Goal: Task Accomplishment & Management: Manage account settings

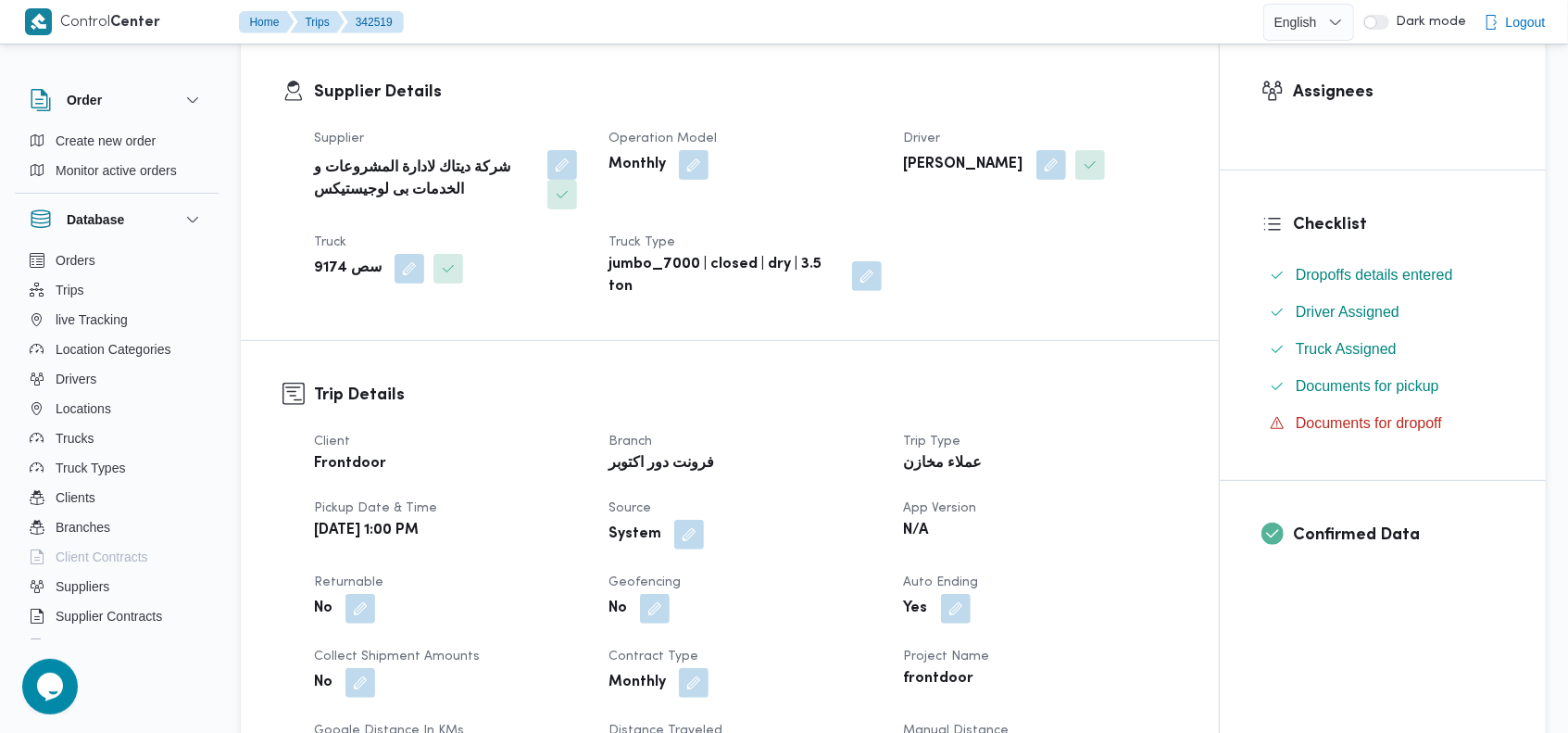
scroll to position [401, 0]
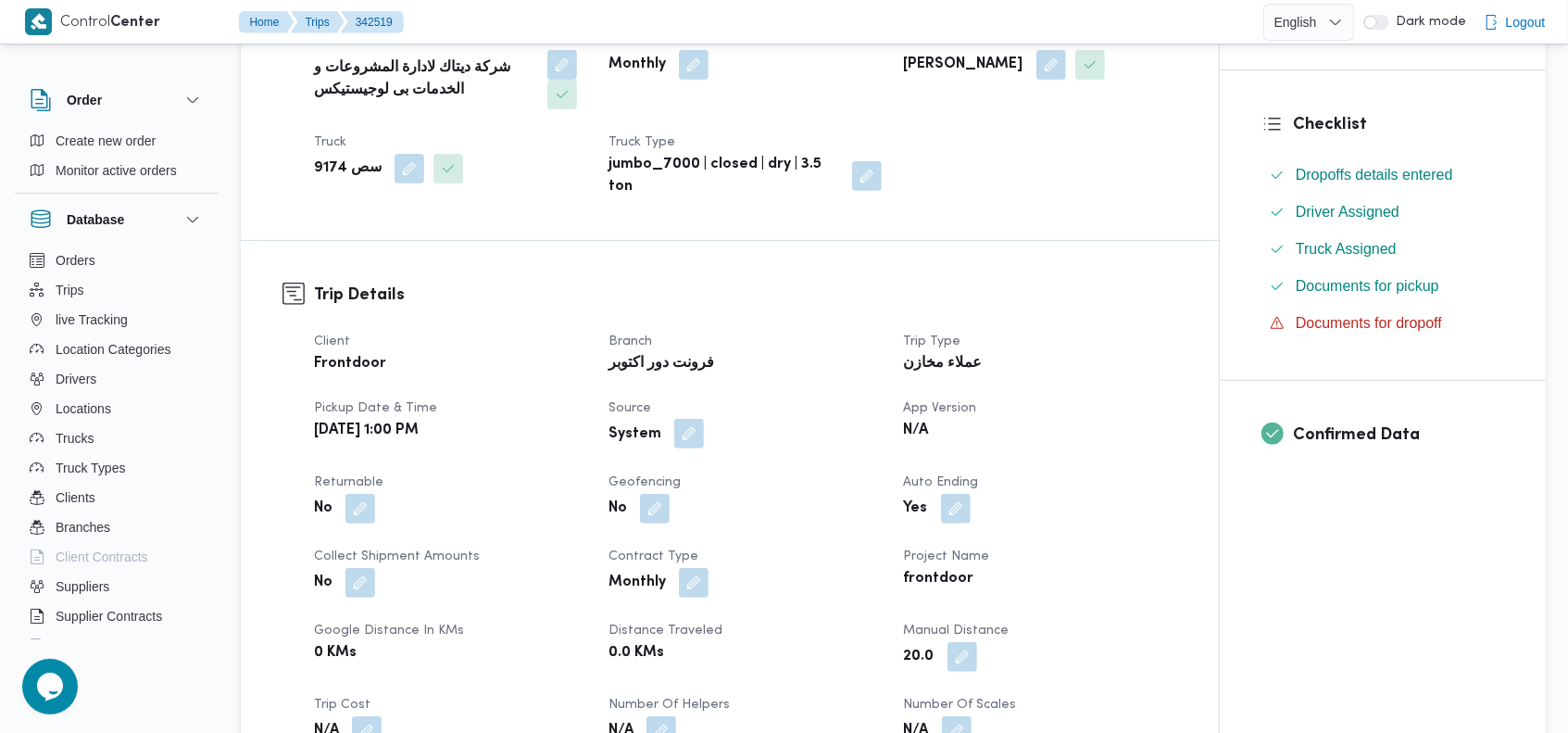
click at [682, 427] on button "button" at bounding box center [690, 434] width 30 height 30
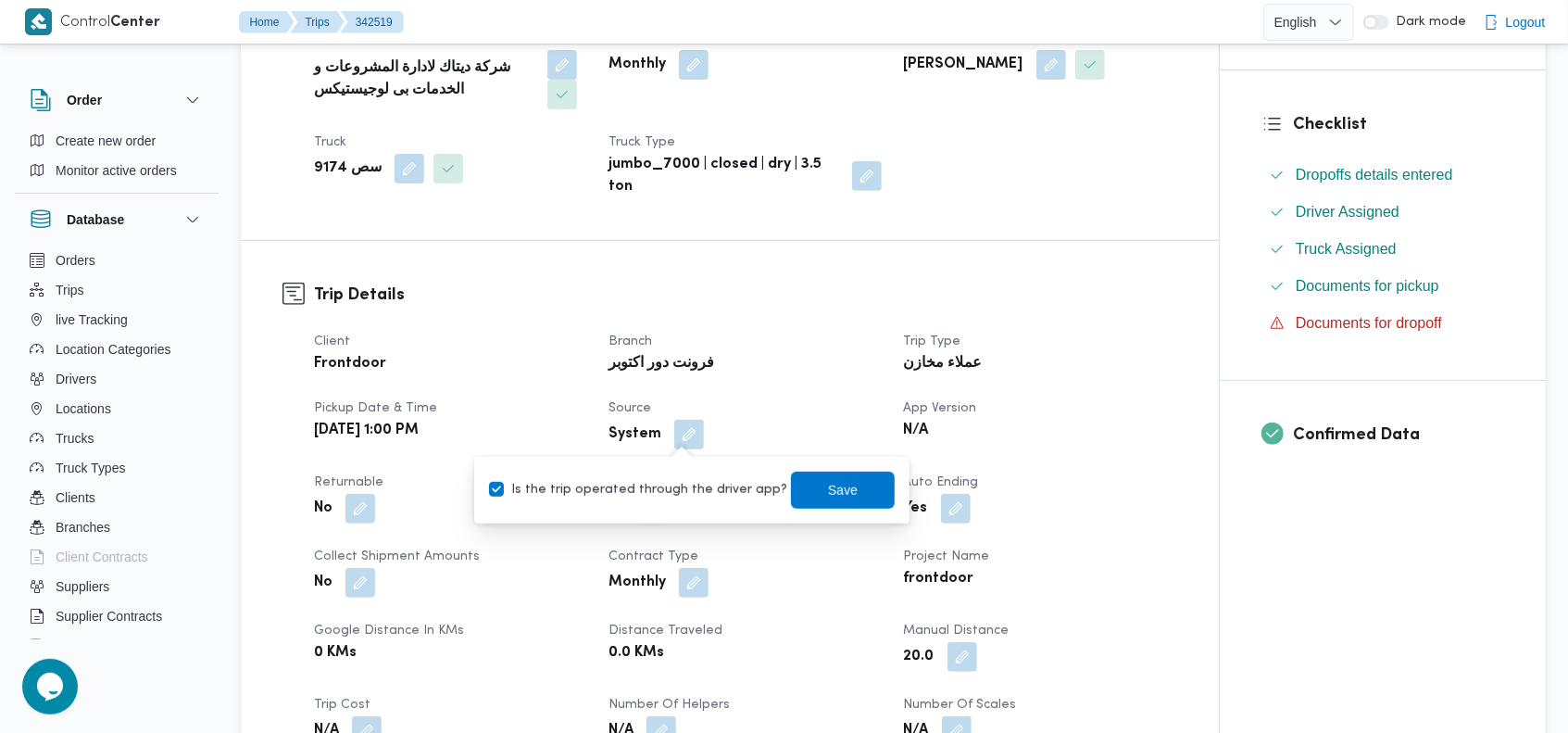
click at [648, 498] on label "Is the trip operated through the driver app?" at bounding box center [638, 490] width 298 height 22
checkbox input "false"
click at [790, 490] on span "Save" at bounding box center [842, 489] width 104 height 37
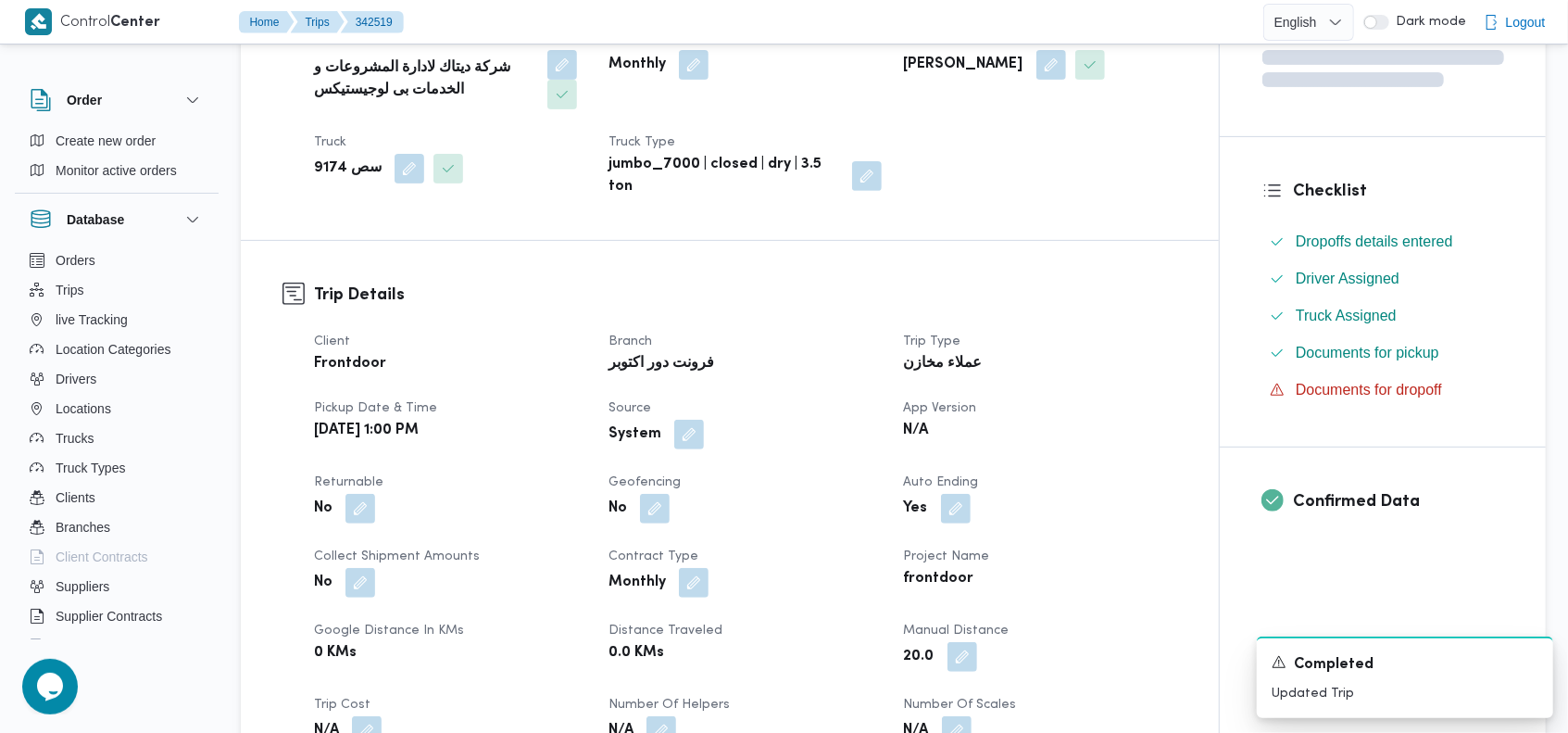
click at [851, 279] on div "Trip Details Client Frontdoor Branch فرونت دور اكتوبر Trip Type عملاء مخازن Pic…" at bounding box center [730, 551] width 977 height 621
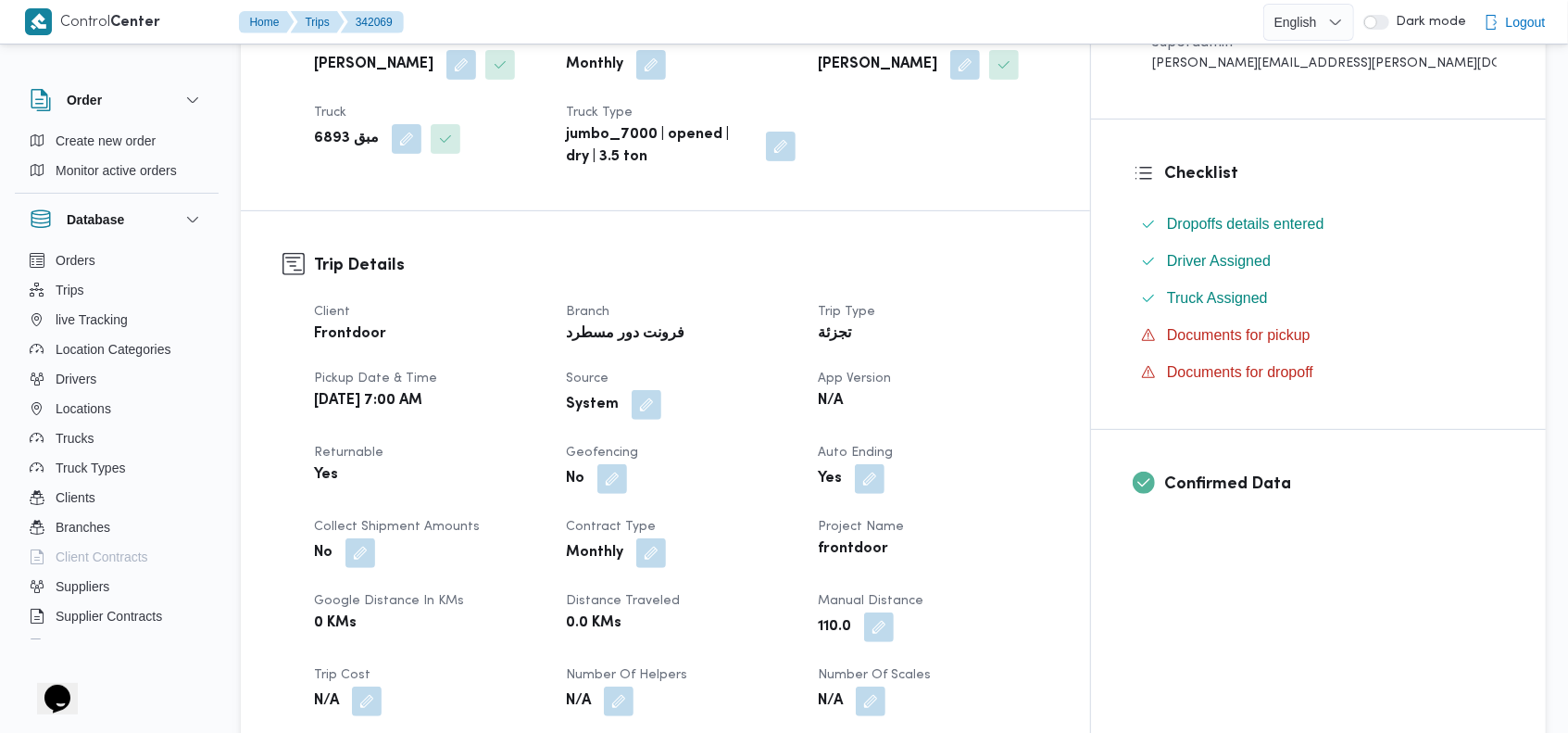
scroll to position [509, 0]
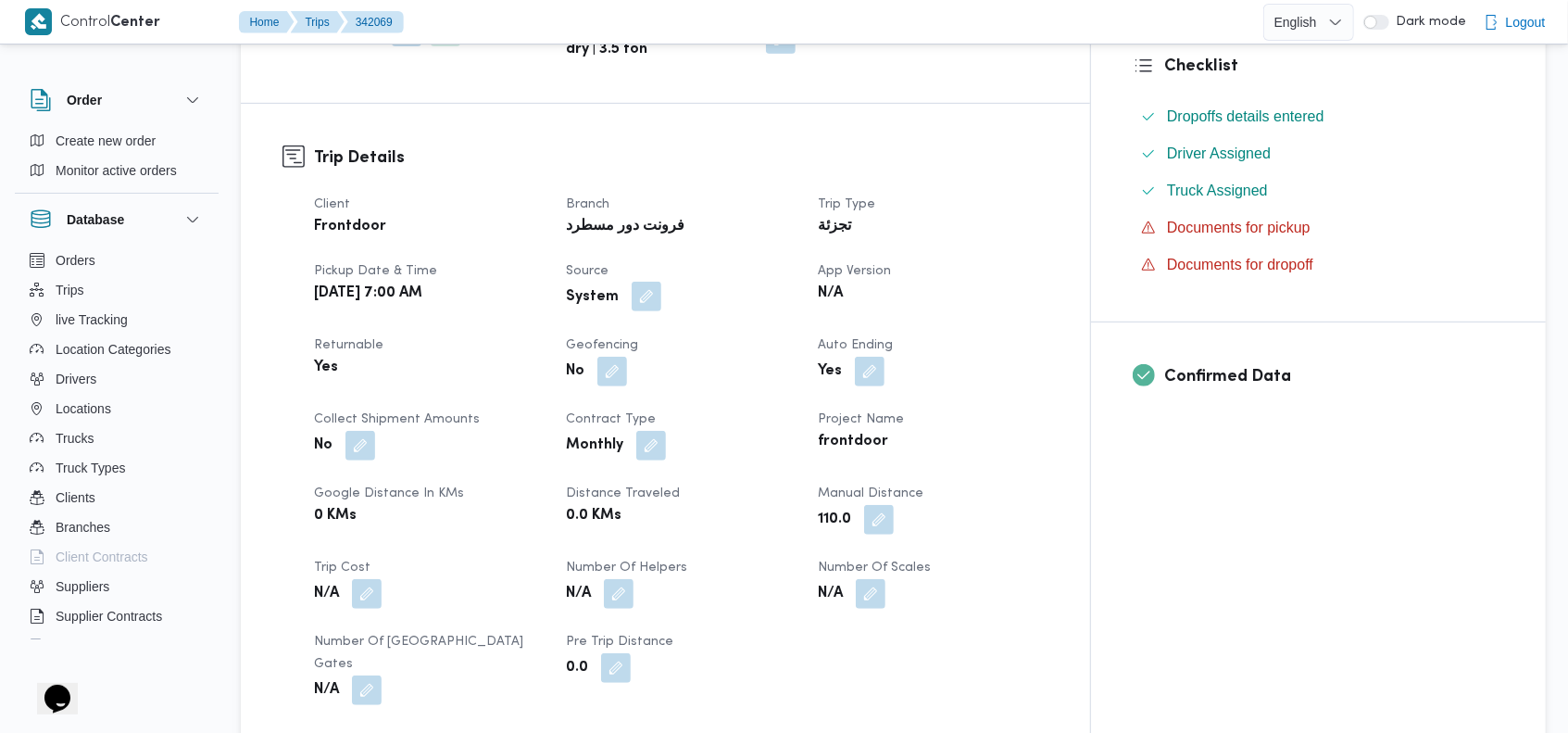
click at [662, 294] on button "button" at bounding box center [647, 297] width 30 height 30
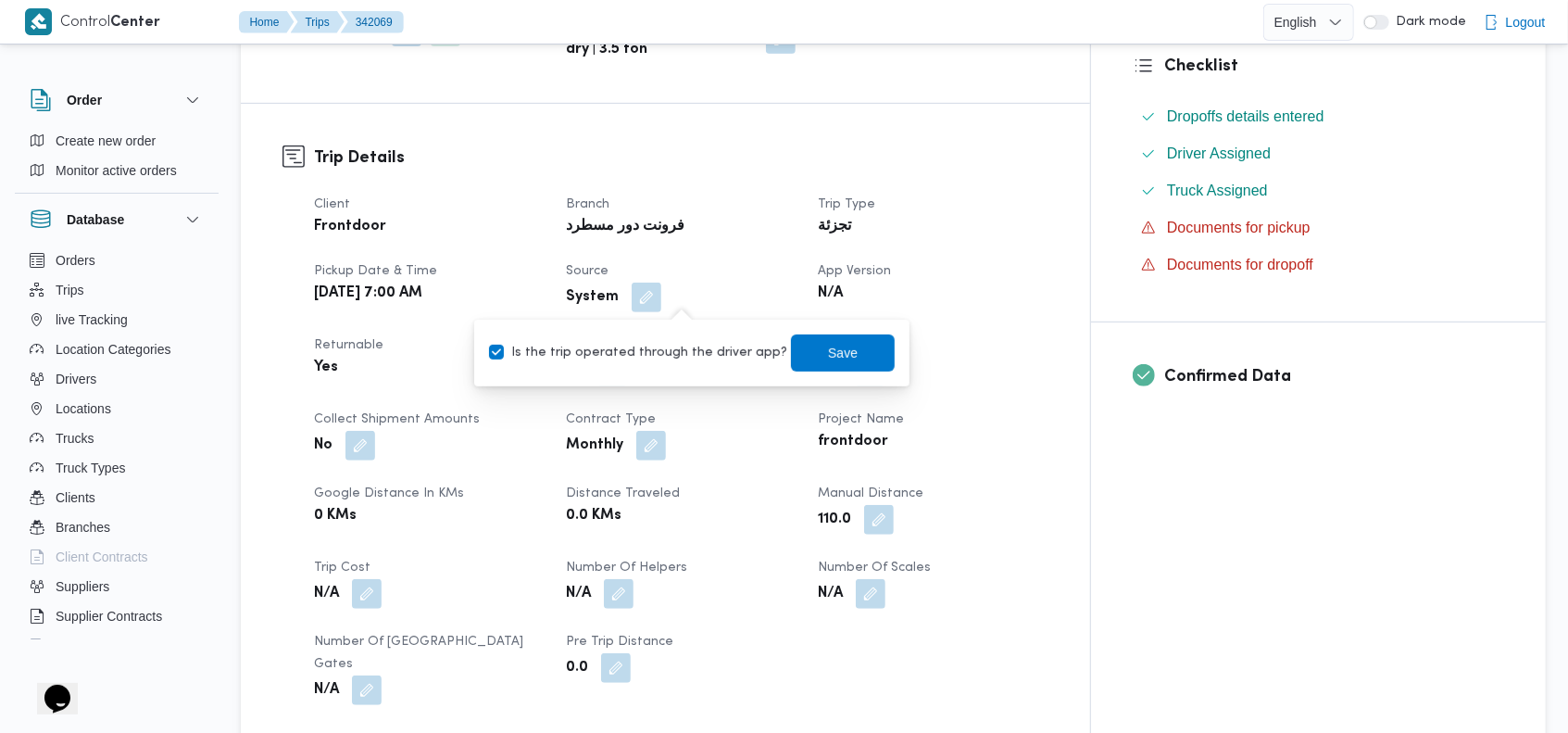
click at [656, 362] on label "Is the trip operated through the driver app?" at bounding box center [638, 353] width 298 height 22
checkbox input "false"
click at [827, 360] on span "Save" at bounding box center [842, 352] width 30 height 22
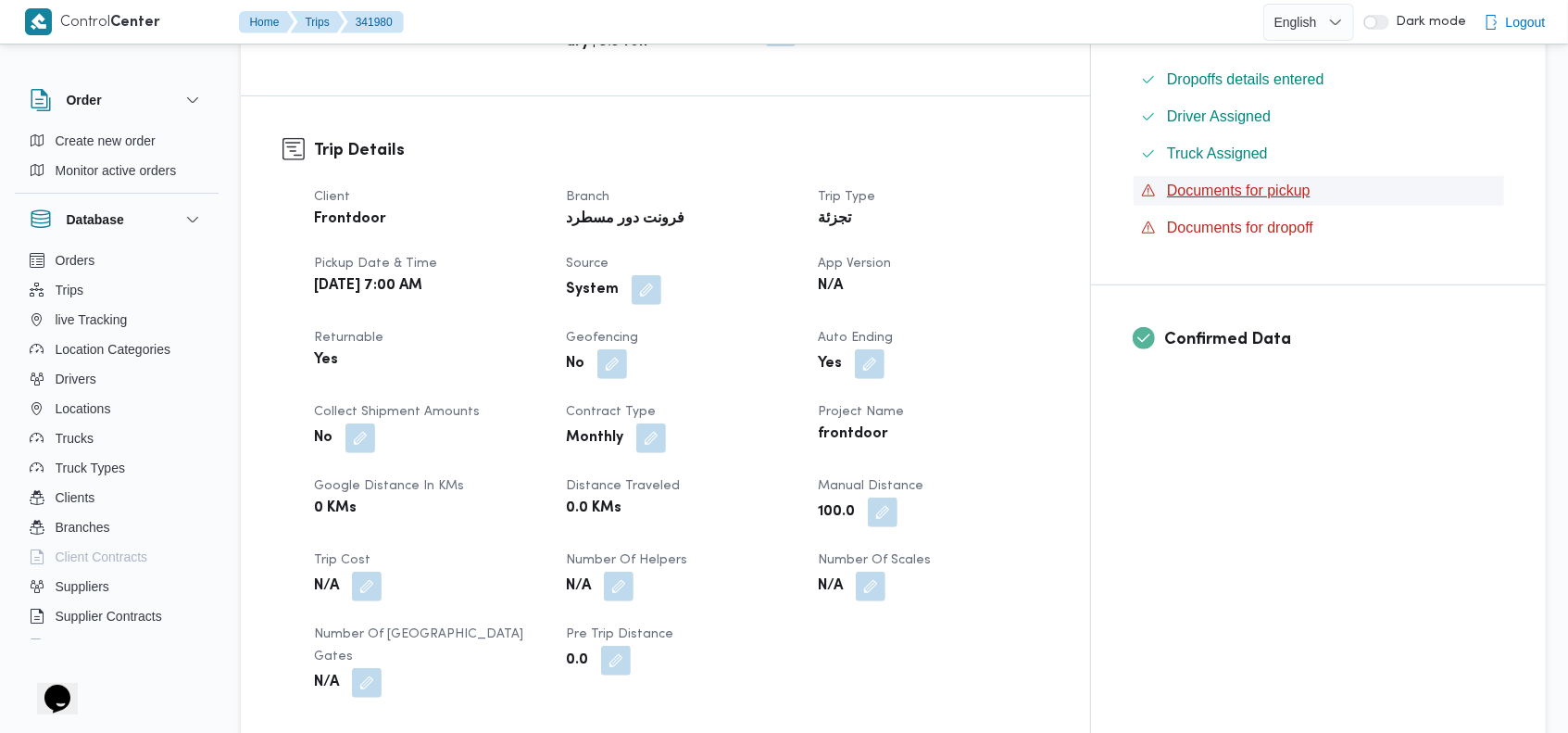
scroll to position [563, 0]
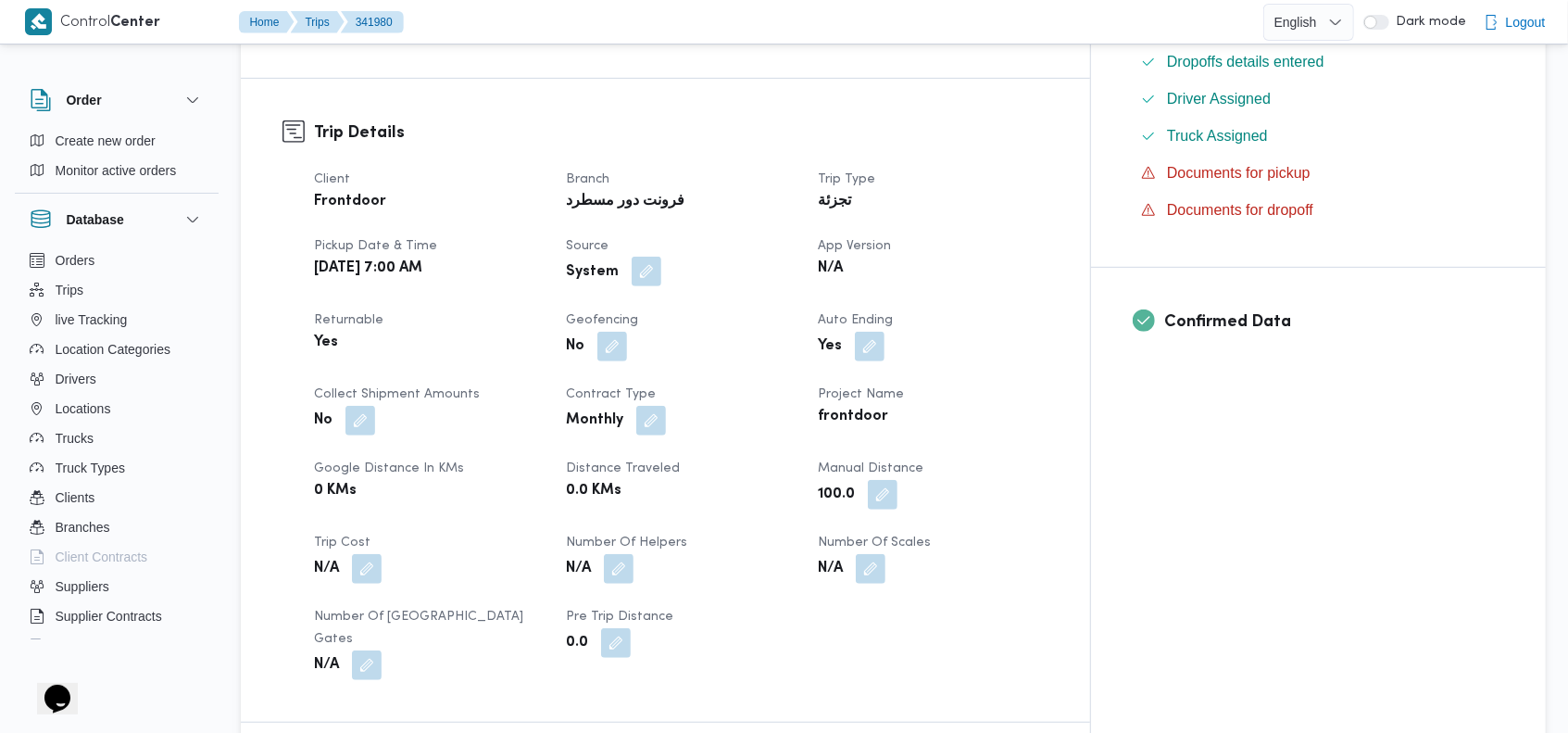
click at [662, 257] on button "button" at bounding box center [647, 272] width 30 height 30
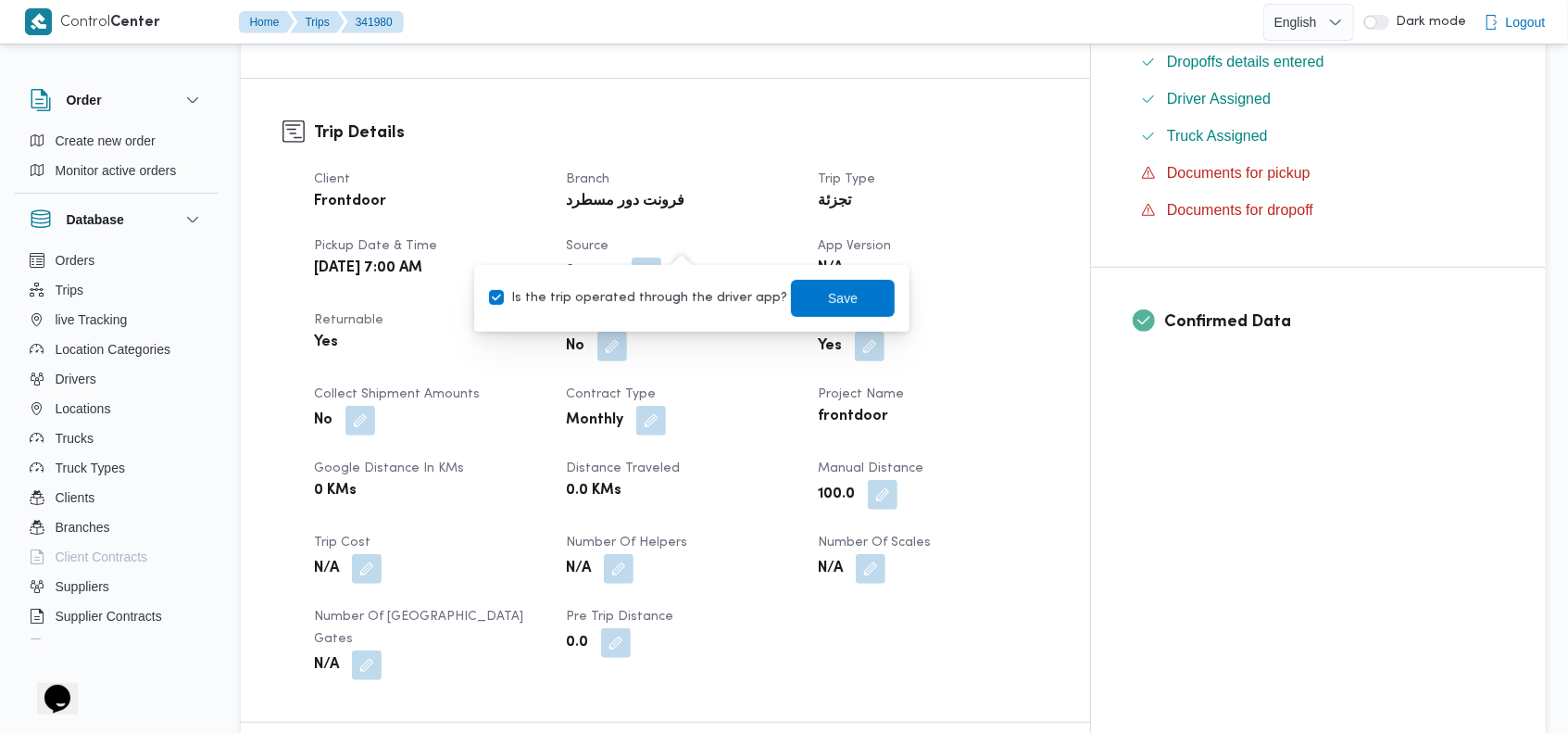
click at [634, 295] on label "Is the trip operated through the driver app?" at bounding box center [638, 298] width 298 height 22
checkbox input "false"
click at [801, 300] on span "Save" at bounding box center [842, 298] width 104 height 37
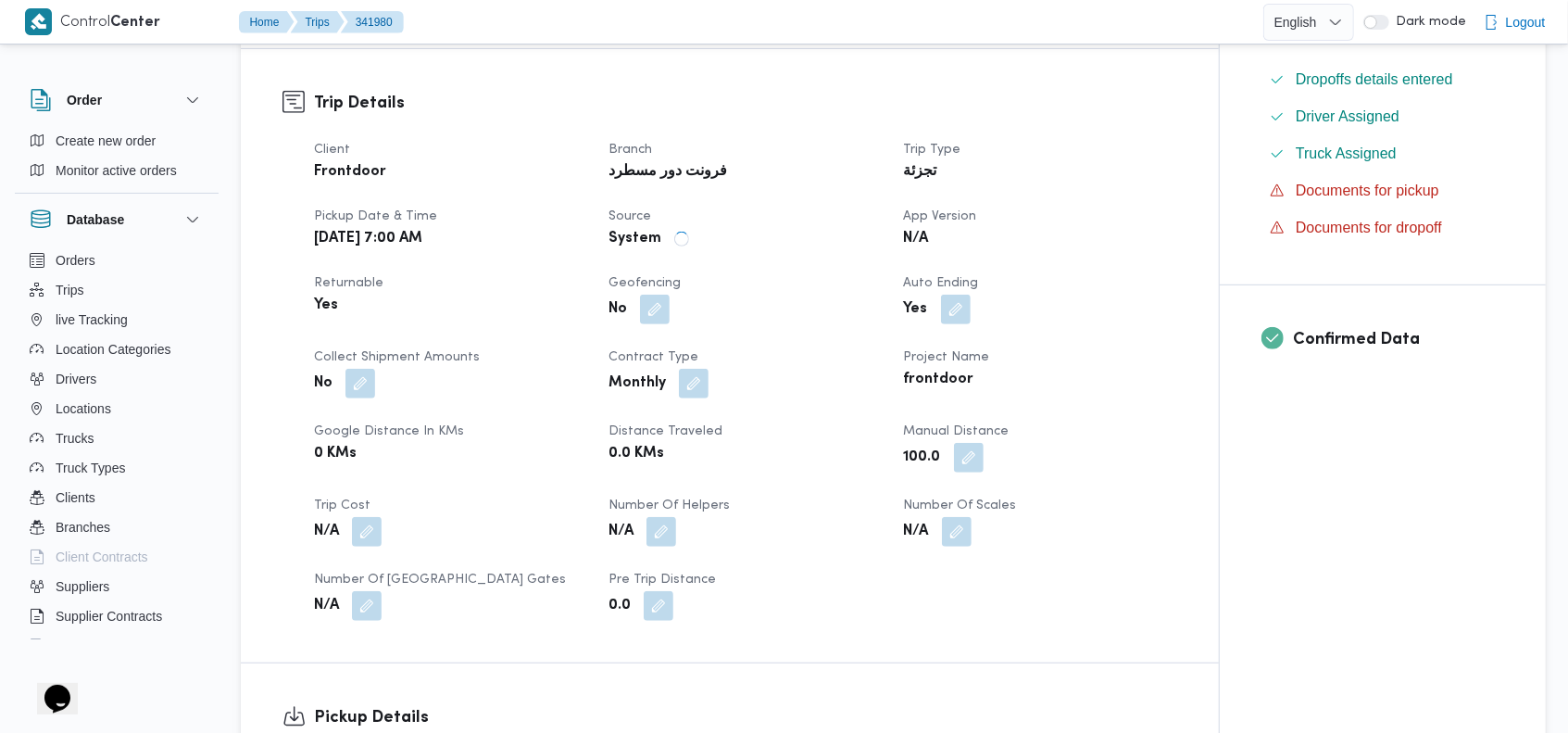
click at [822, 102] on h3 "Trip Details" at bounding box center [746, 103] width 863 height 25
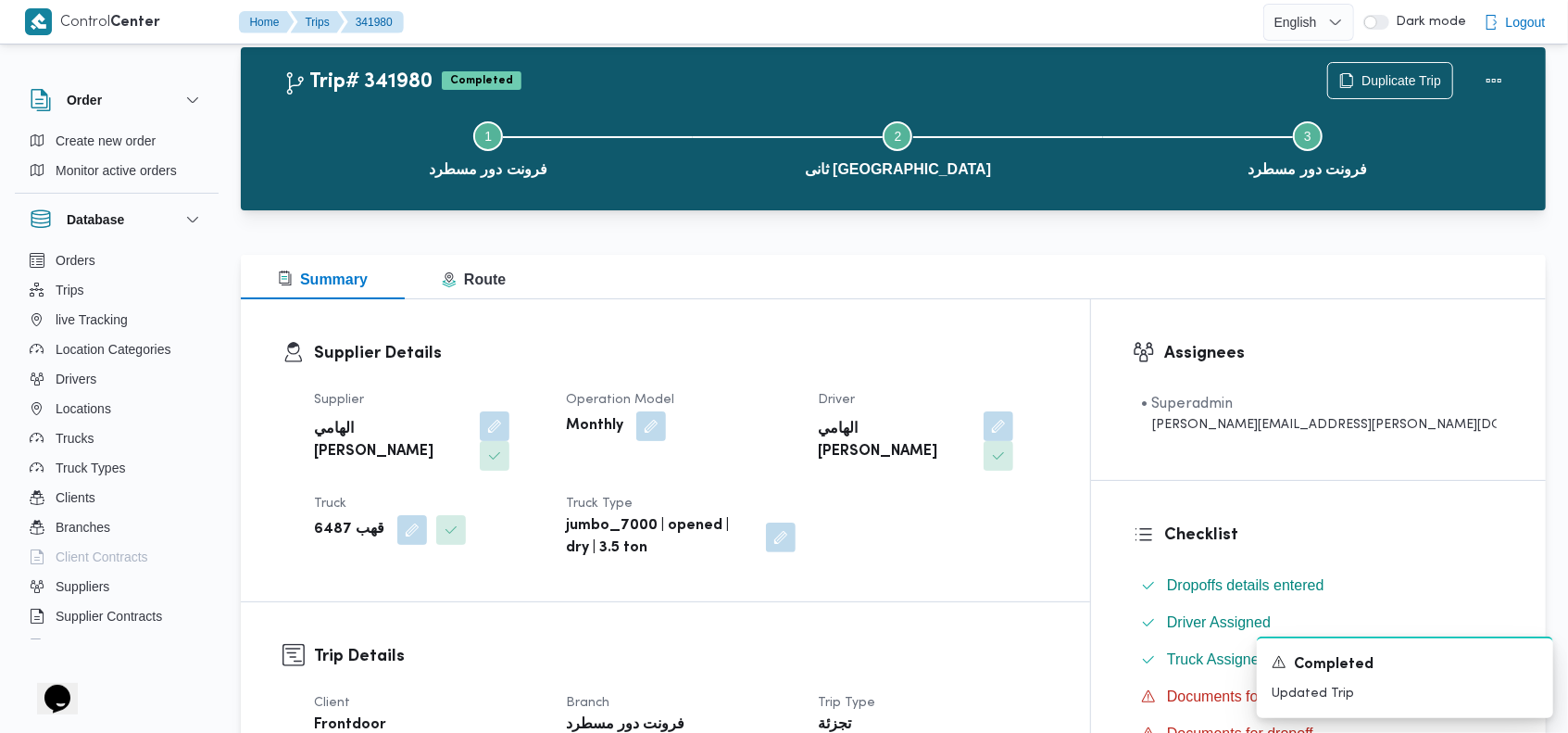
scroll to position [0, 0]
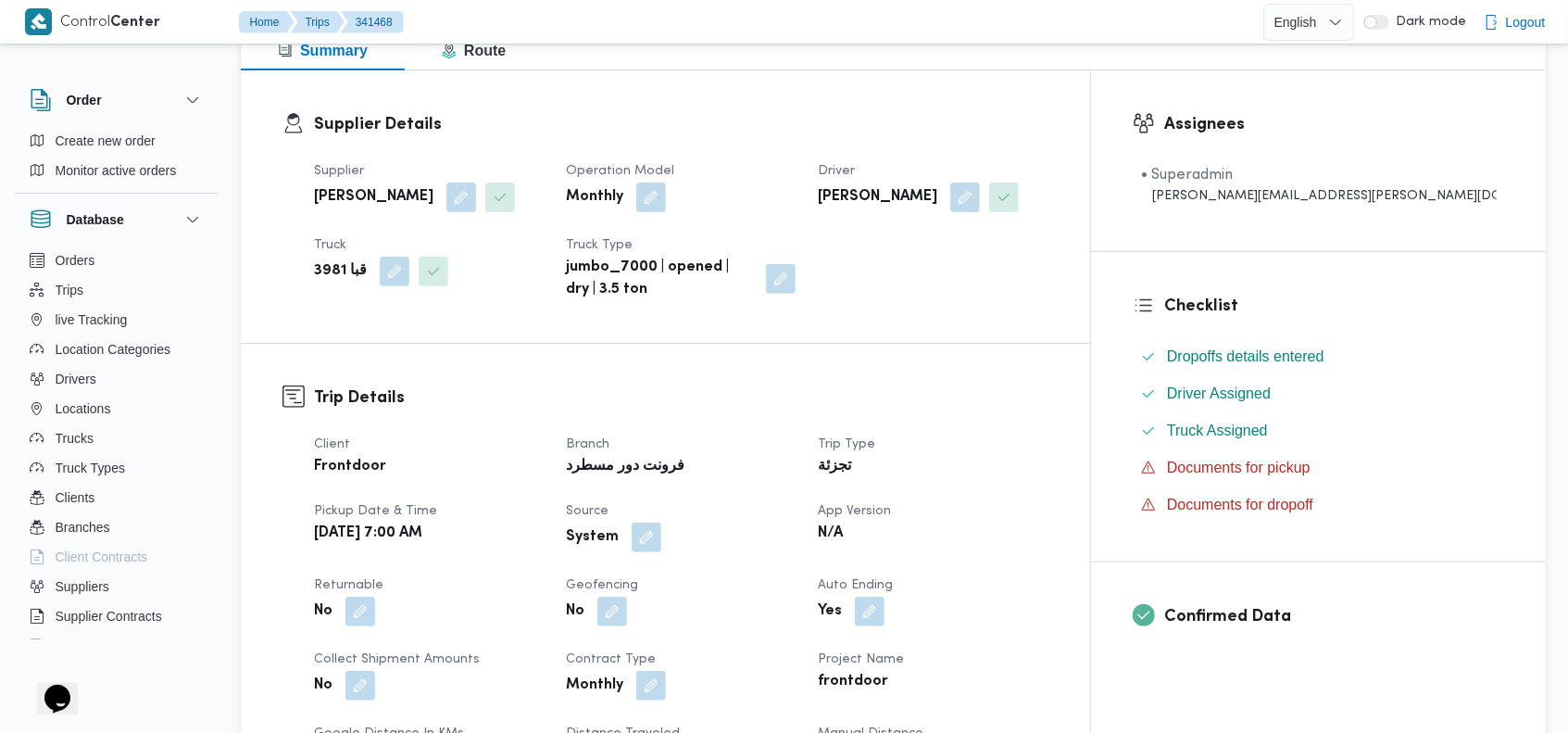
scroll to position [378, 0]
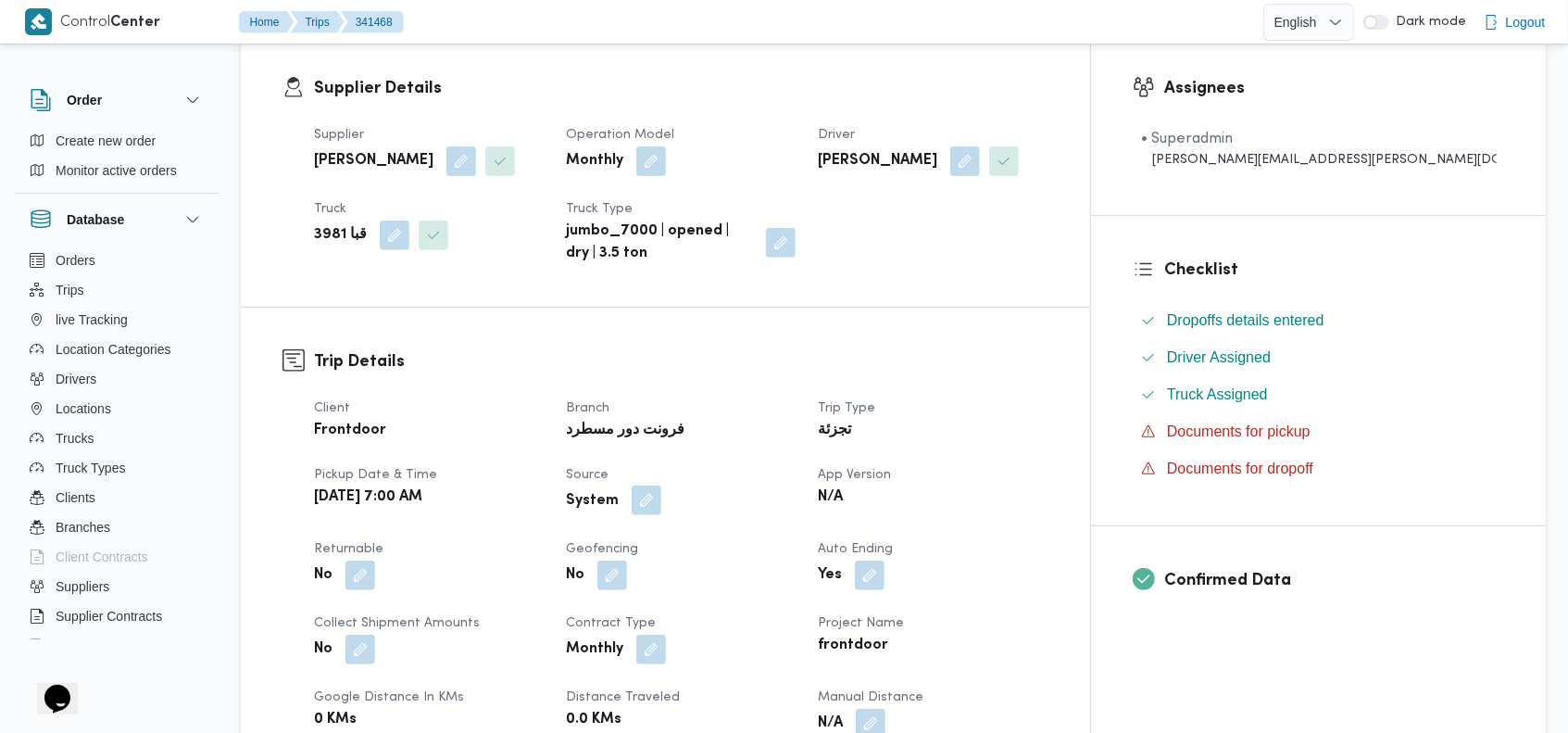
click at [662, 514] on button "button" at bounding box center [647, 501] width 30 height 30
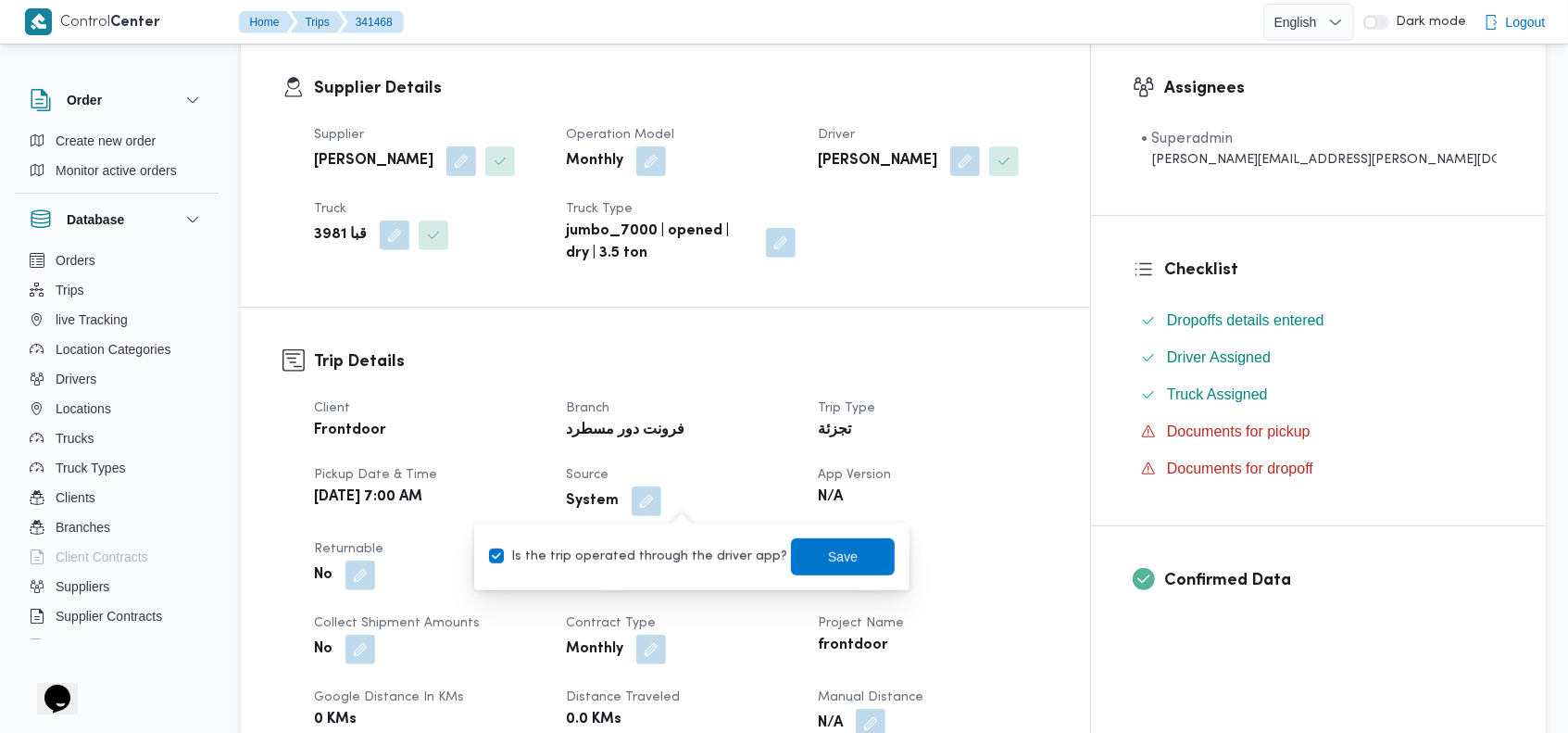
click at [660, 553] on label "Is the trip operated through the driver app?" at bounding box center [638, 557] width 298 height 22
checkbox input "false"
click at [792, 553] on span "Save" at bounding box center [842, 556] width 104 height 37
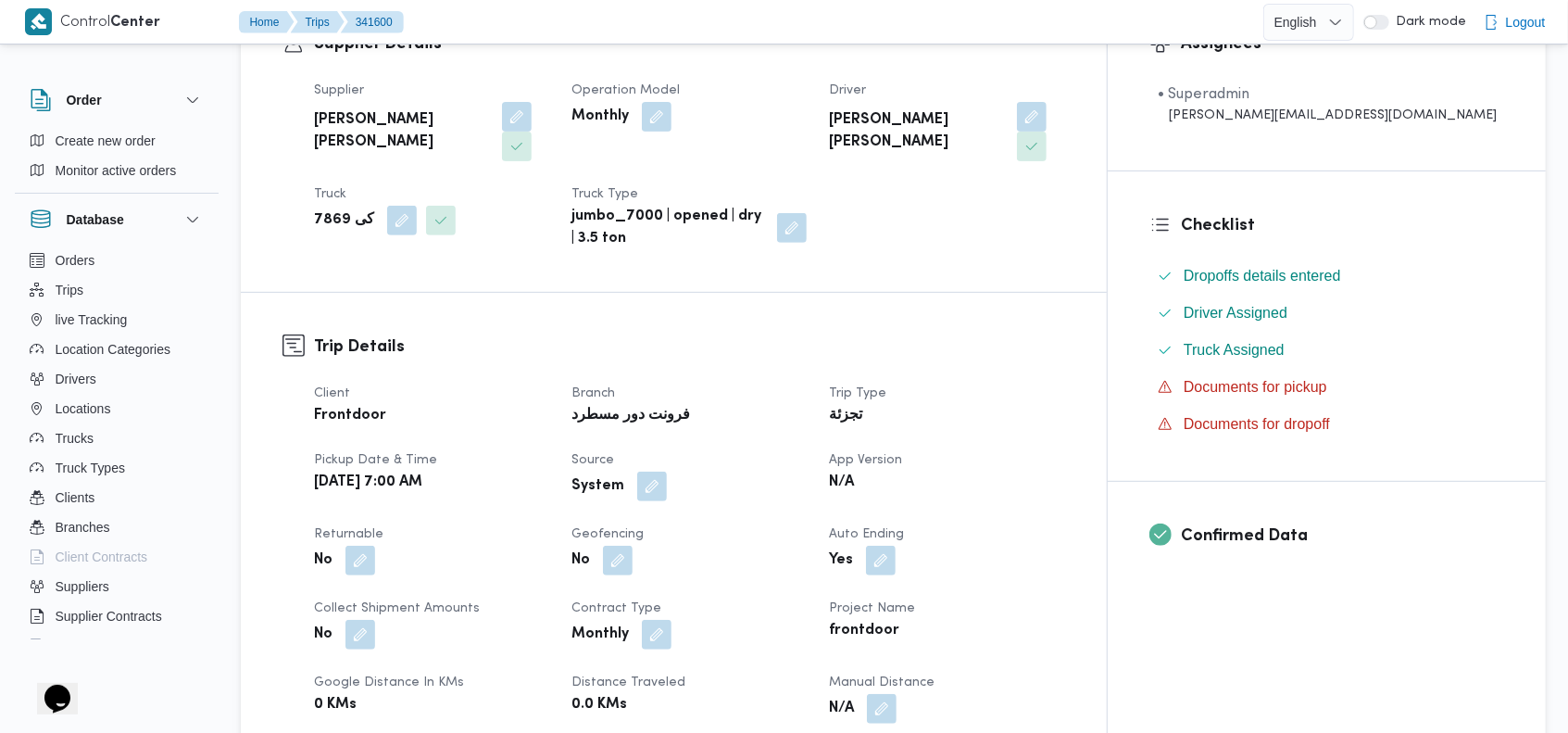
scroll to position [451, 0]
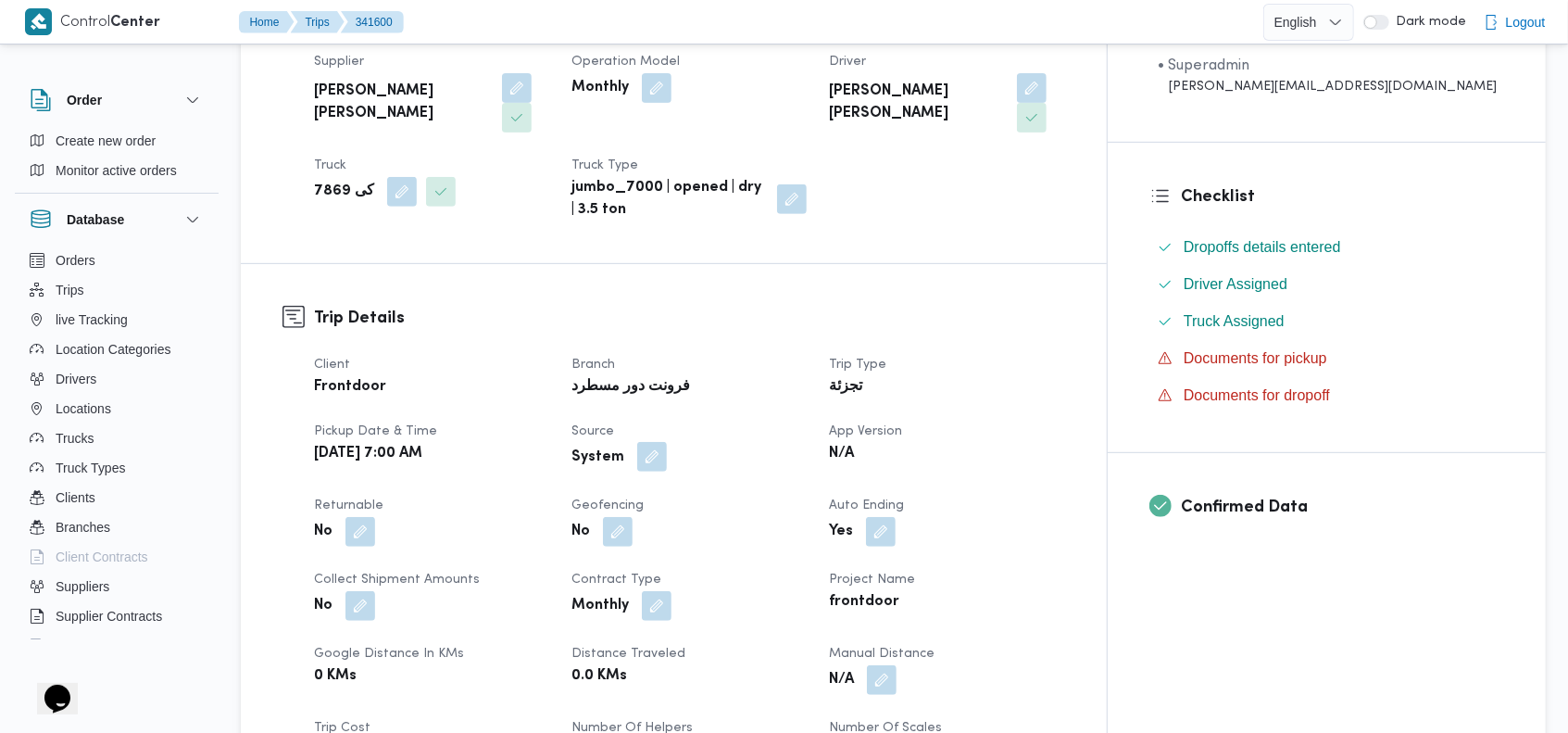
click at [667, 442] on button "button" at bounding box center [653, 457] width 30 height 30
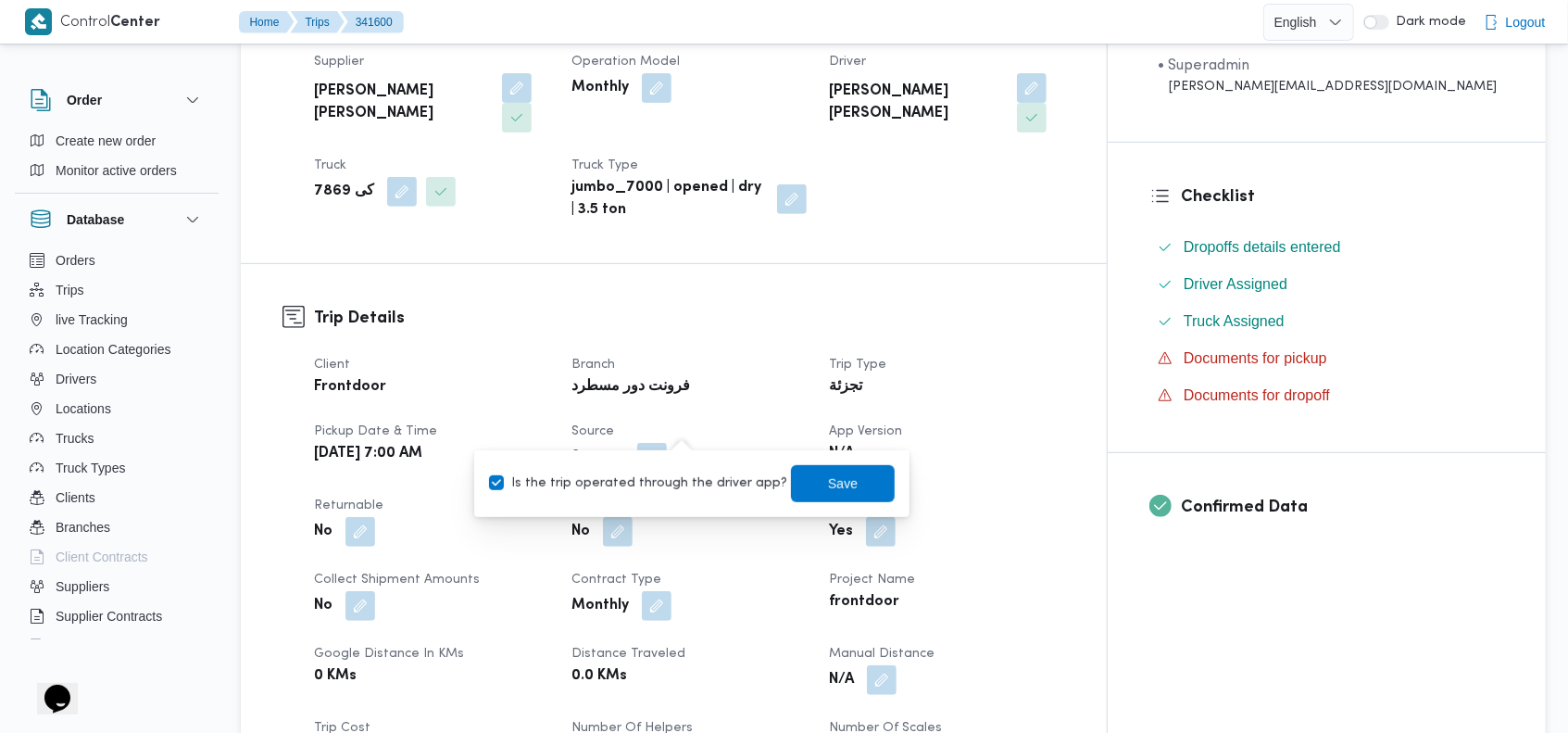
click at [656, 483] on label "Is the trip operated through the driver app?" at bounding box center [638, 484] width 298 height 22
checkbox input "false"
click at [795, 492] on span "Save" at bounding box center [842, 482] width 104 height 37
